Goal: Navigation & Orientation: Find specific page/section

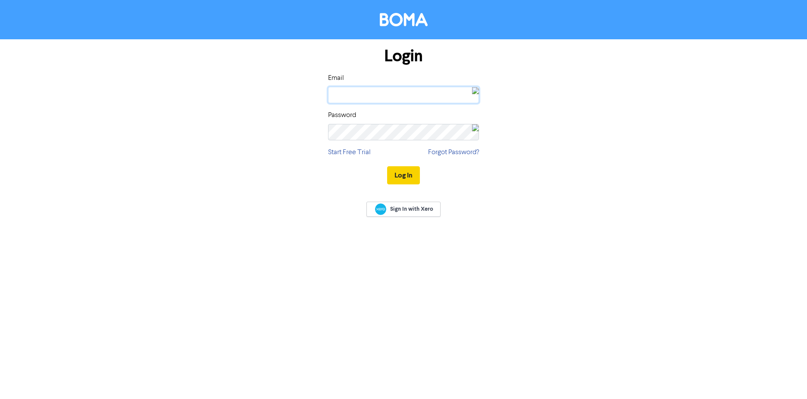
type input "[EMAIL_ADDRESS][DOMAIN_NAME]"
click at [420, 177] on button "Log In" at bounding box center [403, 175] width 33 height 18
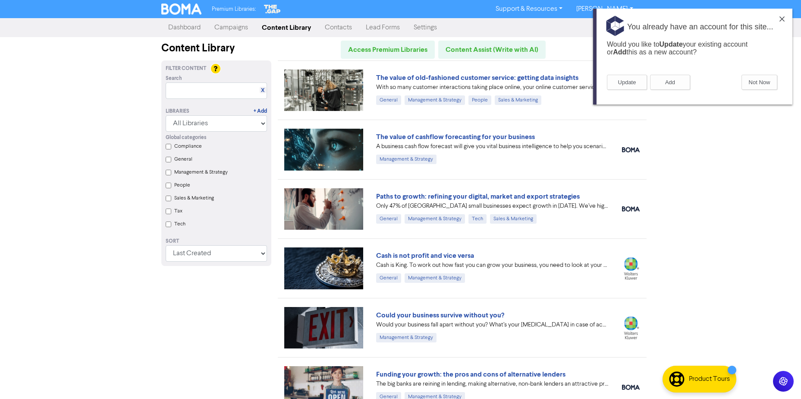
click at [782, 20] on img at bounding box center [781, 18] width 5 height 5
